Goal: Find specific page/section: Find specific page/section

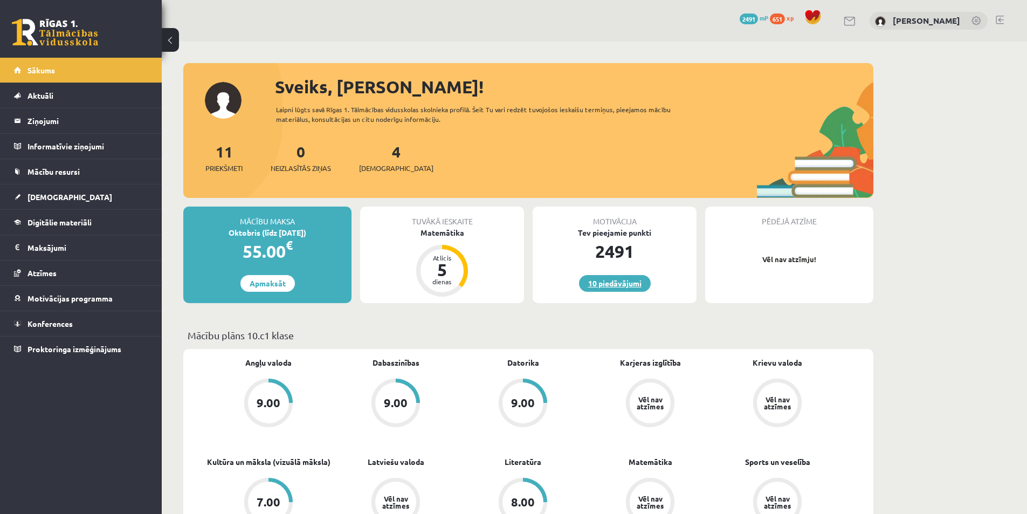
click at [596, 276] on link "10 piedāvājumi" at bounding box center [615, 283] width 72 height 17
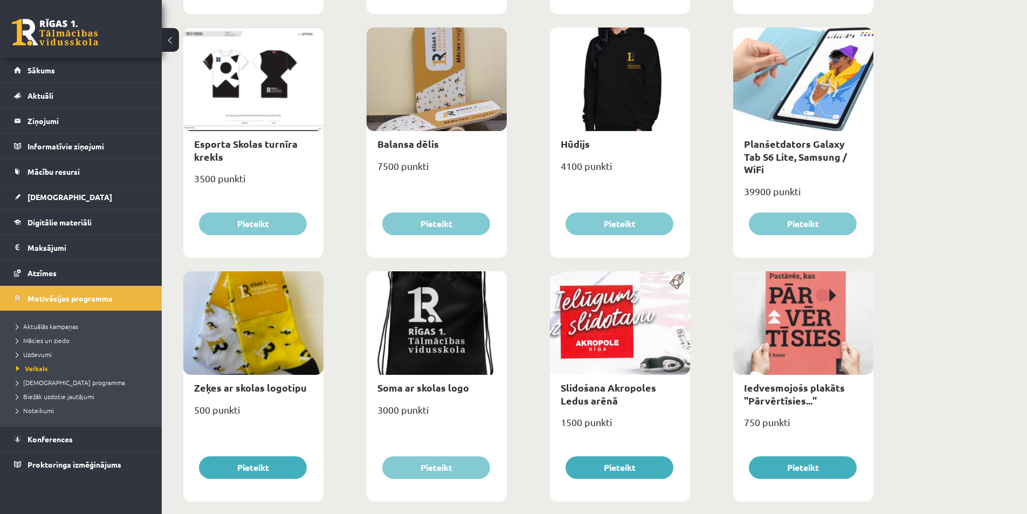
scroll to position [647, 0]
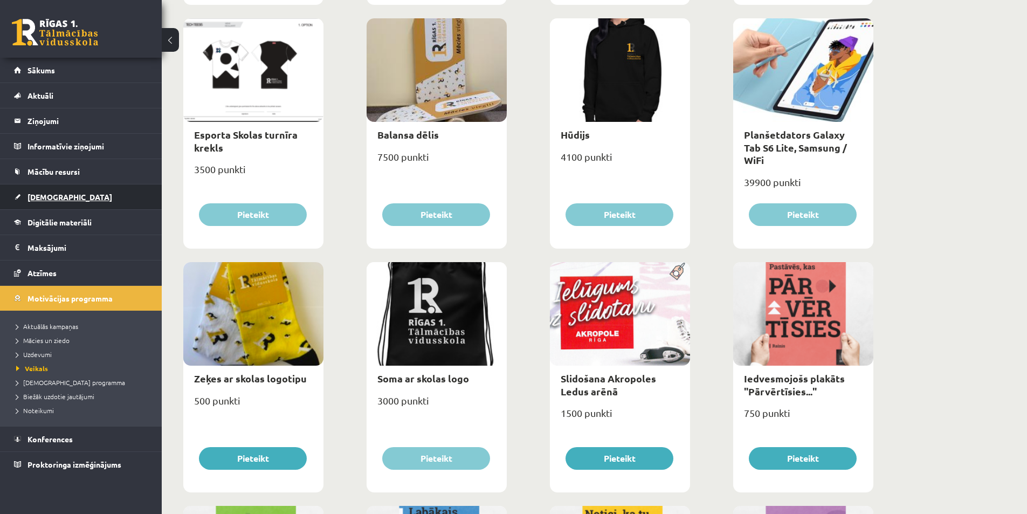
click at [77, 202] on link "[DEMOGRAPHIC_DATA]" at bounding box center [81, 196] width 134 height 25
